Goal: Find specific page/section: Find specific page/section

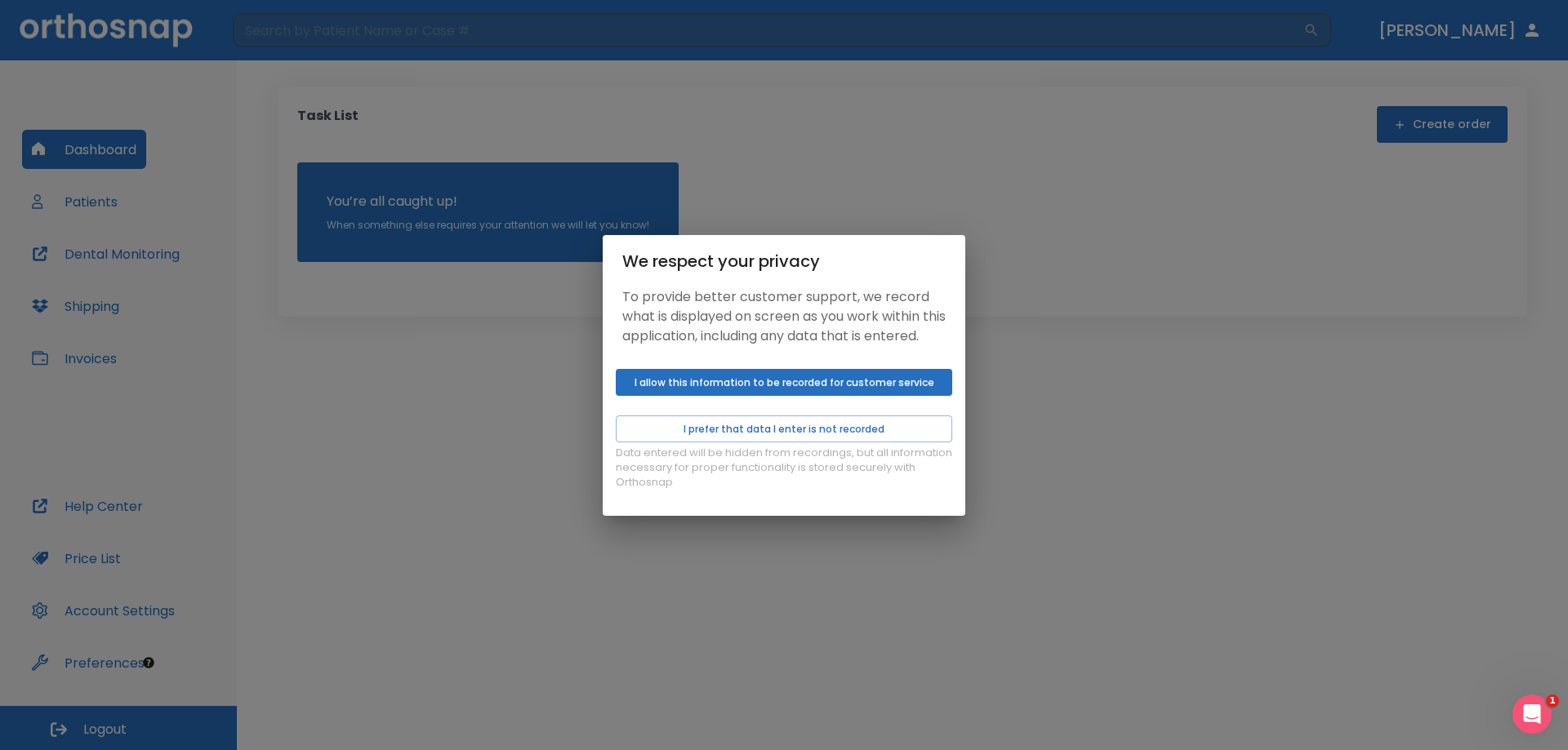
click at [736, 395] on button "I allow this information to be recorded for customer service" at bounding box center [784, 383] width 336 height 27
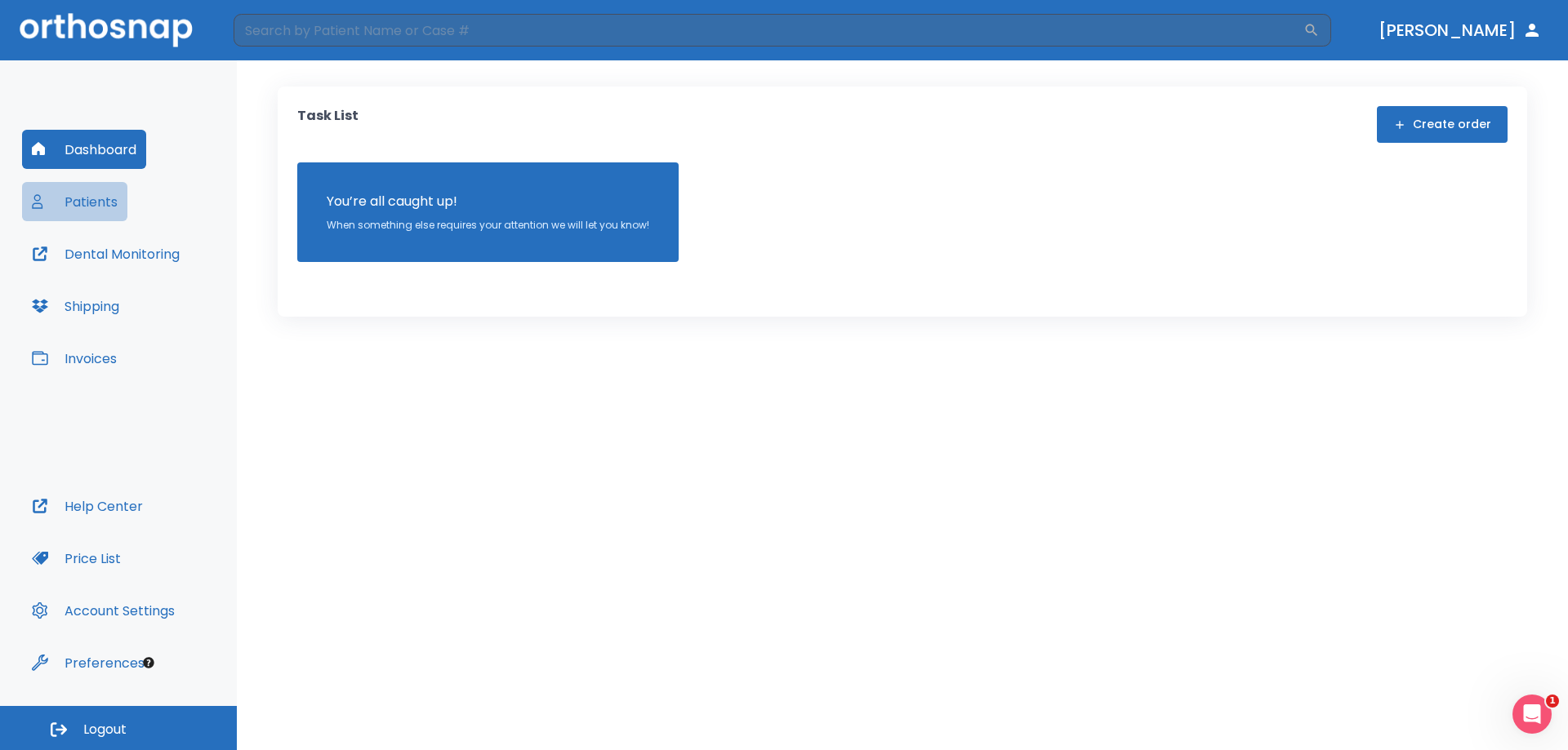
click at [96, 202] on button "Patients" at bounding box center [75, 201] width 105 height 39
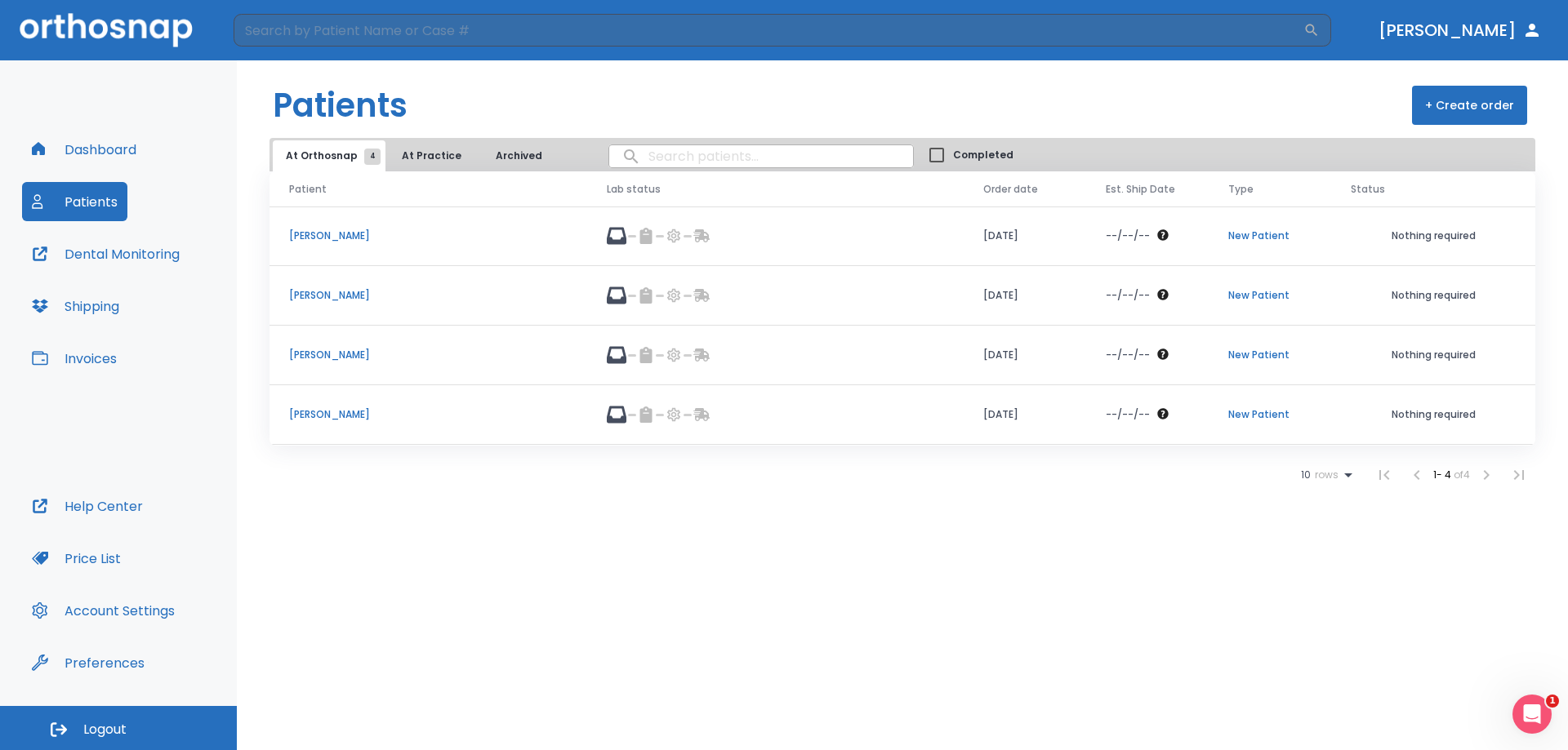
click at [328, 352] on p "[PERSON_NAME]" at bounding box center [428, 355] width 278 height 15
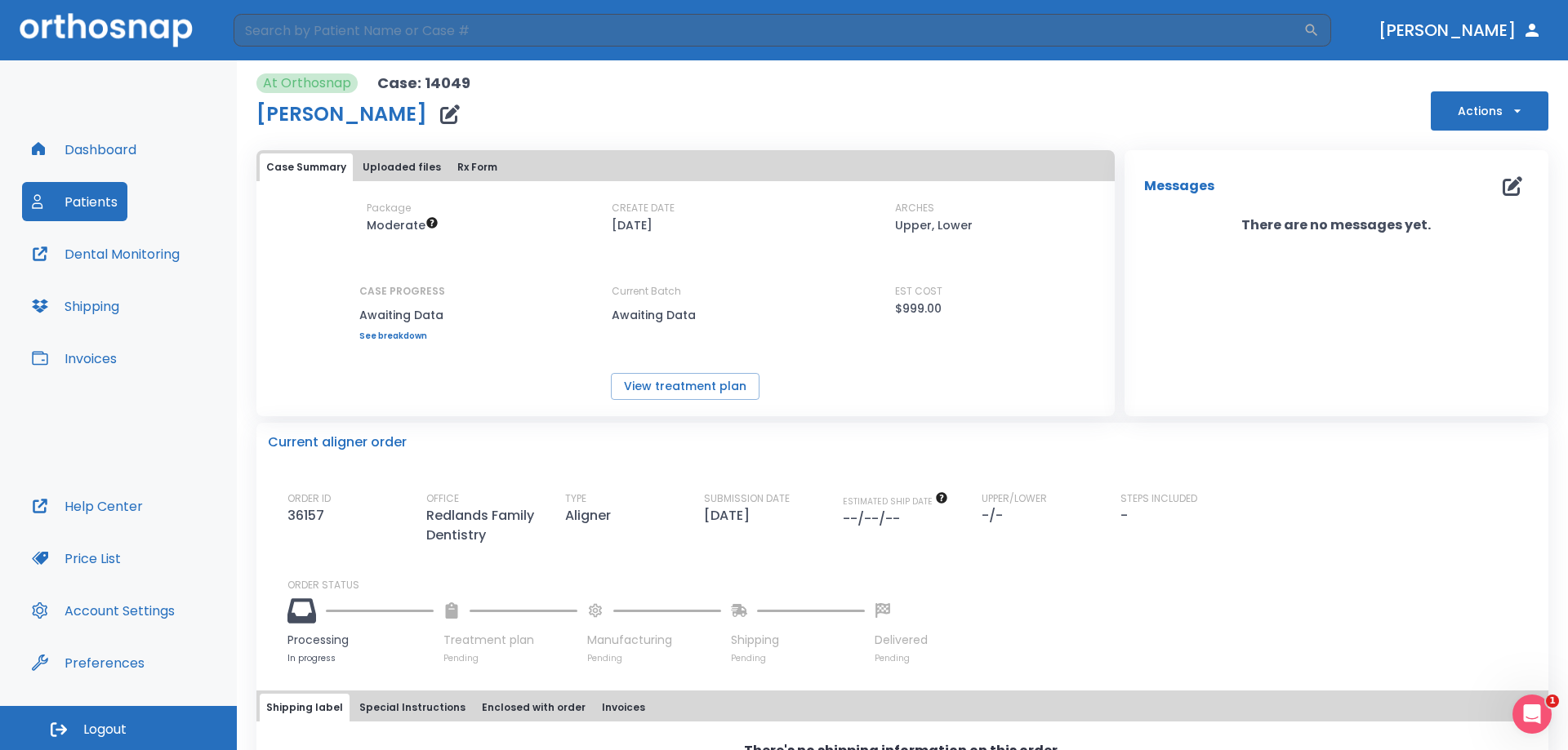
scroll to position [79, 0]
